Goal: Obtain resource: Obtain resource

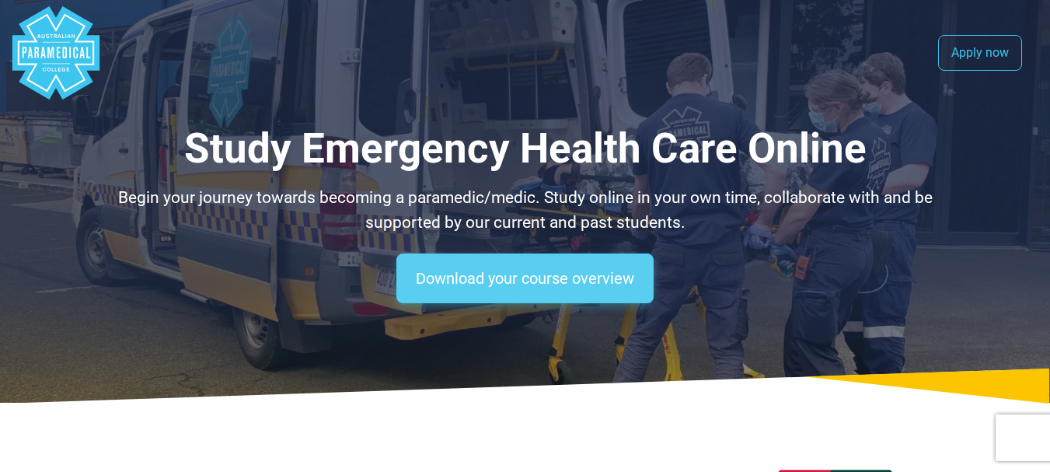
click at [552, 286] on link "Download your course overview" at bounding box center [524, 278] width 257 height 50
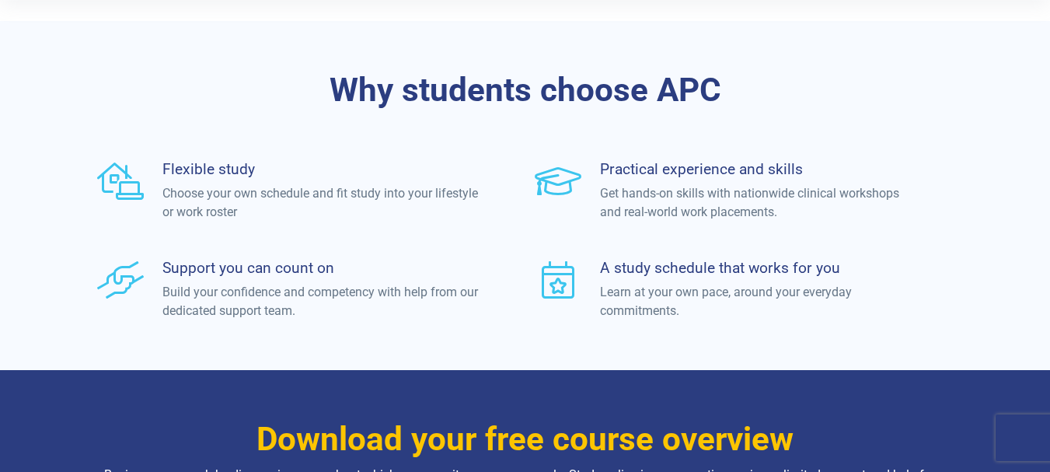
scroll to position [221, 0]
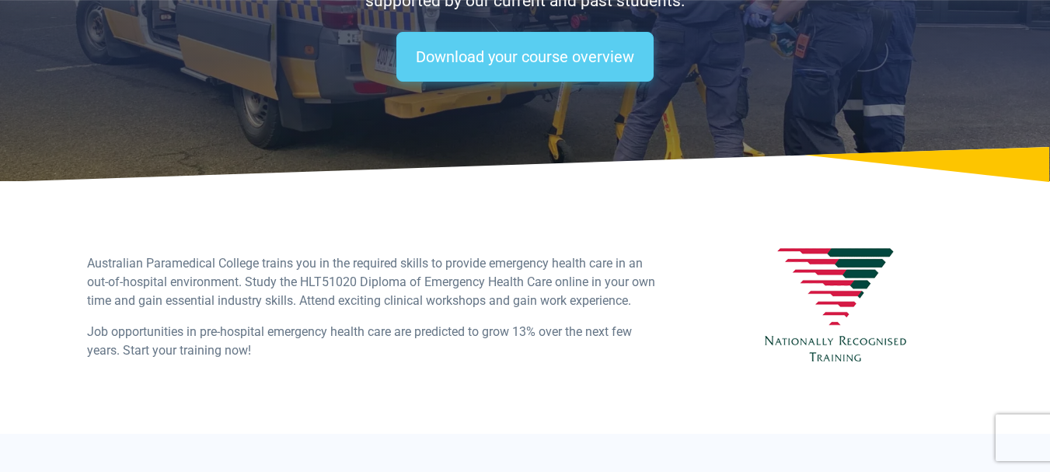
click at [563, 69] on link "Download your course overview" at bounding box center [524, 57] width 257 height 50
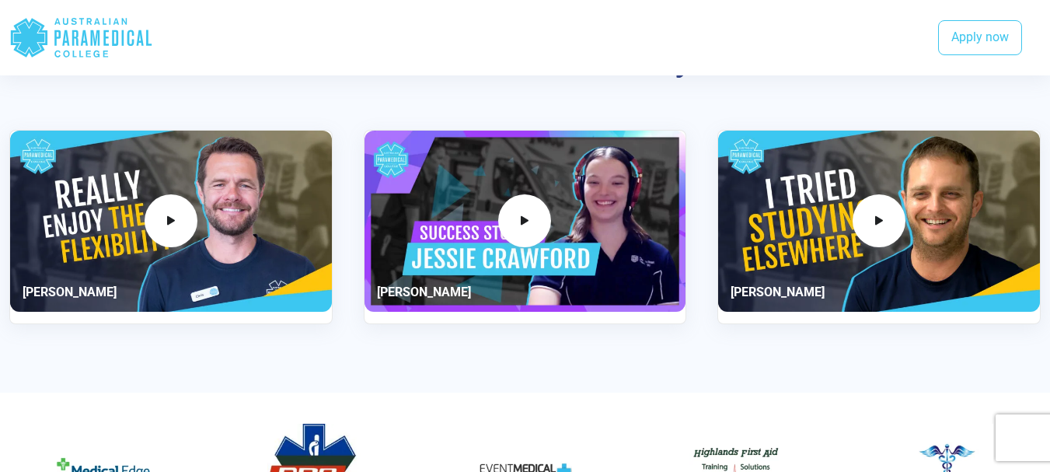
scroll to position [2063, 0]
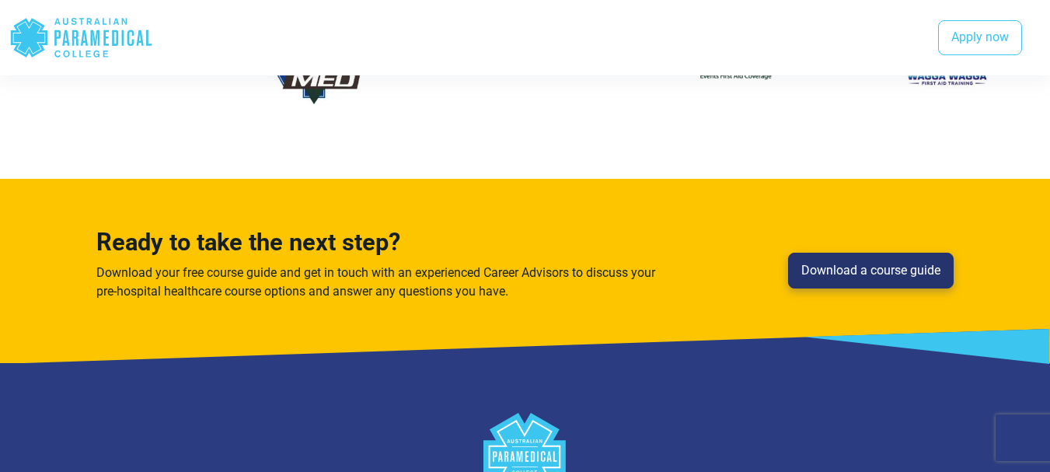
click at [869, 275] on link "Download a course guide" at bounding box center [870, 270] width 165 height 36
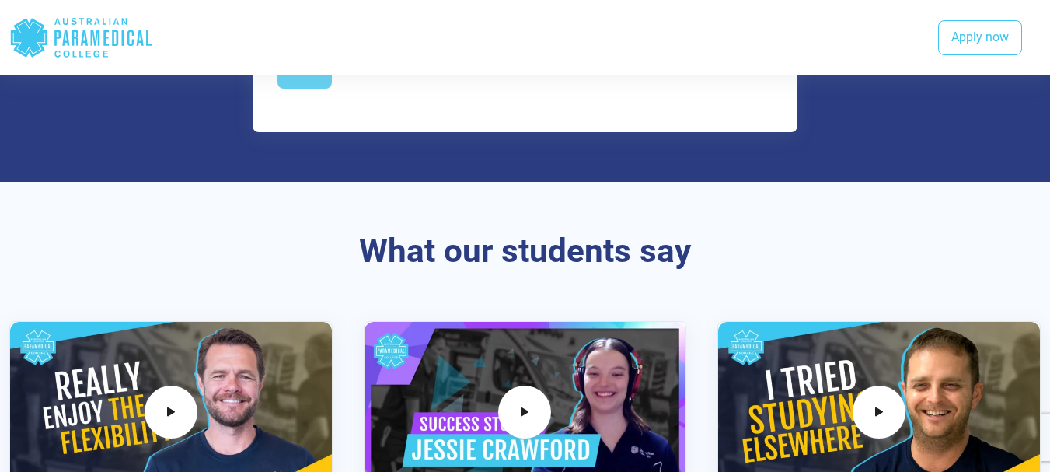
scroll to position [1871, 0]
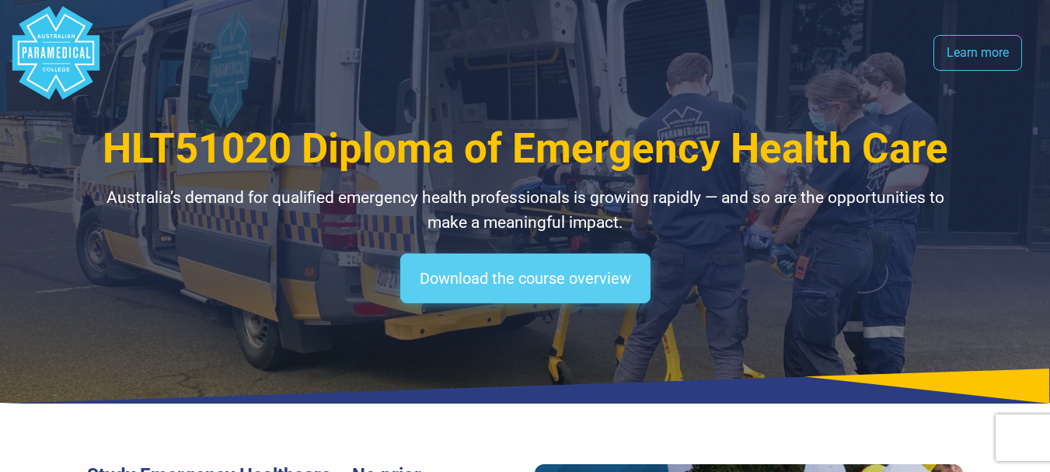
click at [600, 294] on link "Download the course overview" at bounding box center [525, 278] width 250 height 50
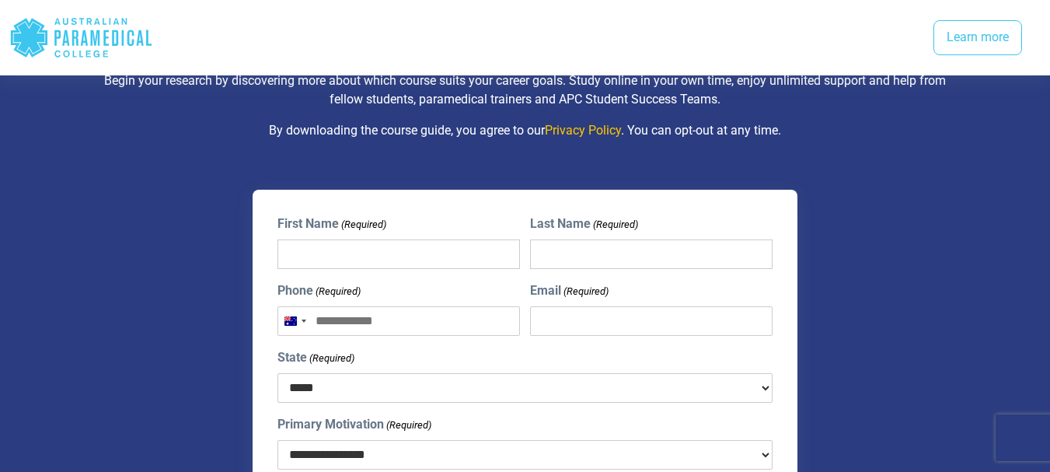
scroll to position [2496, 0]
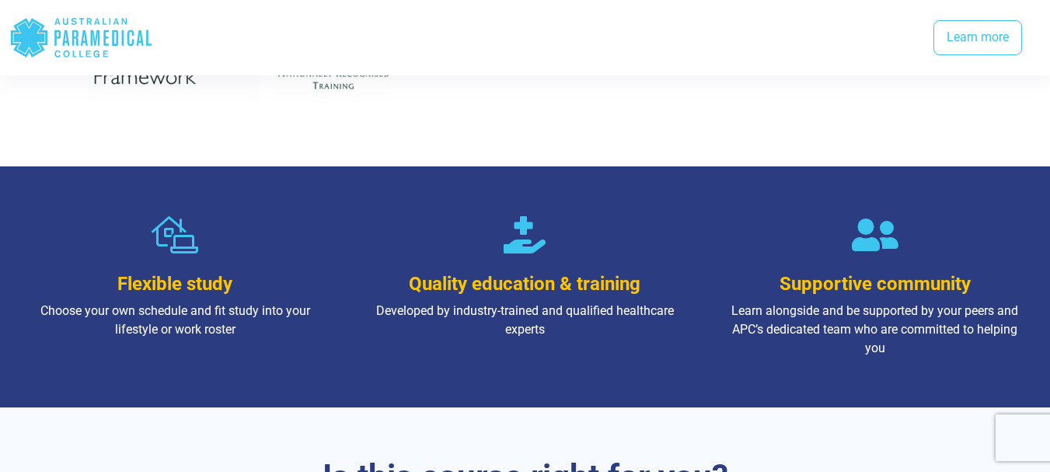
scroll to position [413, 0]
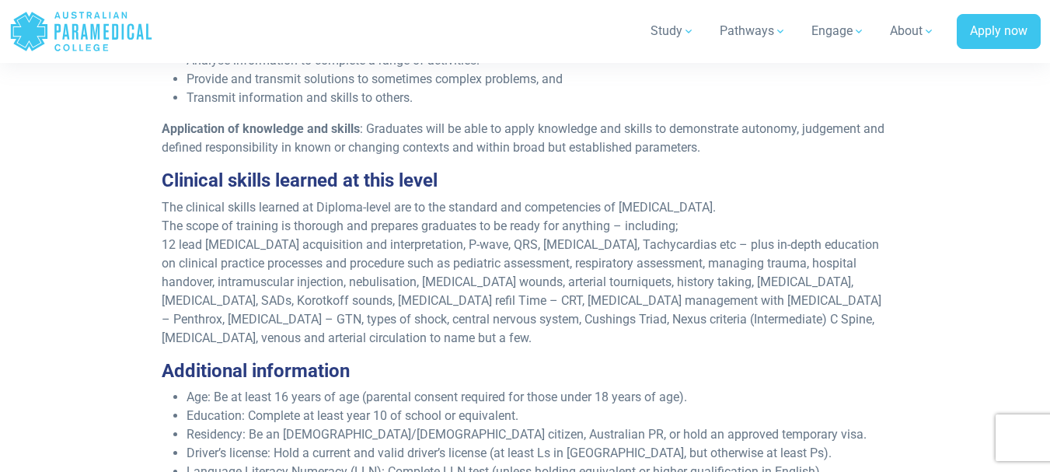
scroll to position [1986, 0]
